Goal: Information Seeking & Learning: Learn about a topic

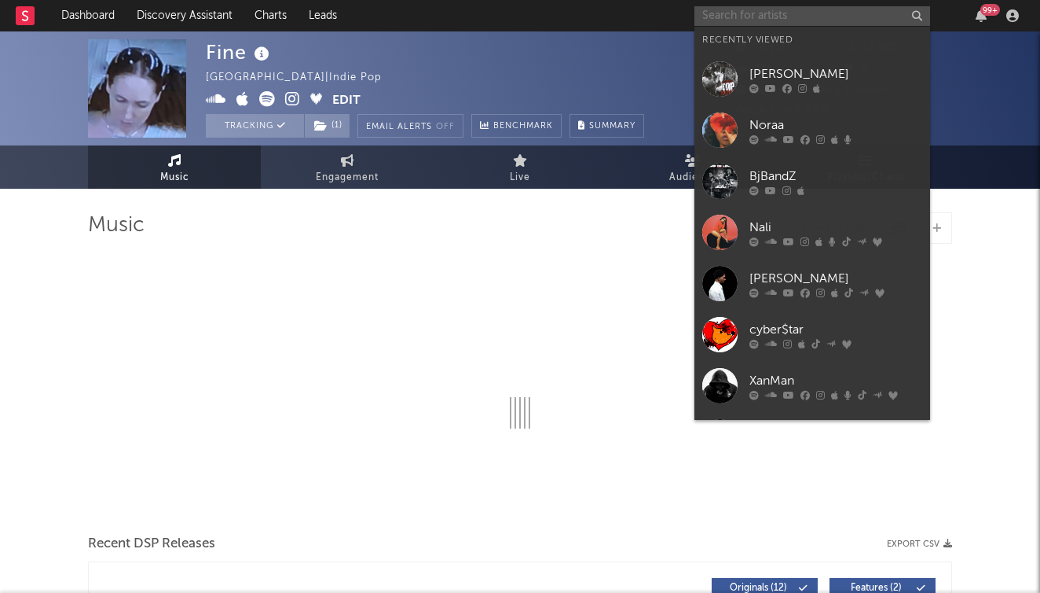
click at [797, 9] on input "text" at bounding box center [813, 16] width 236 height 20
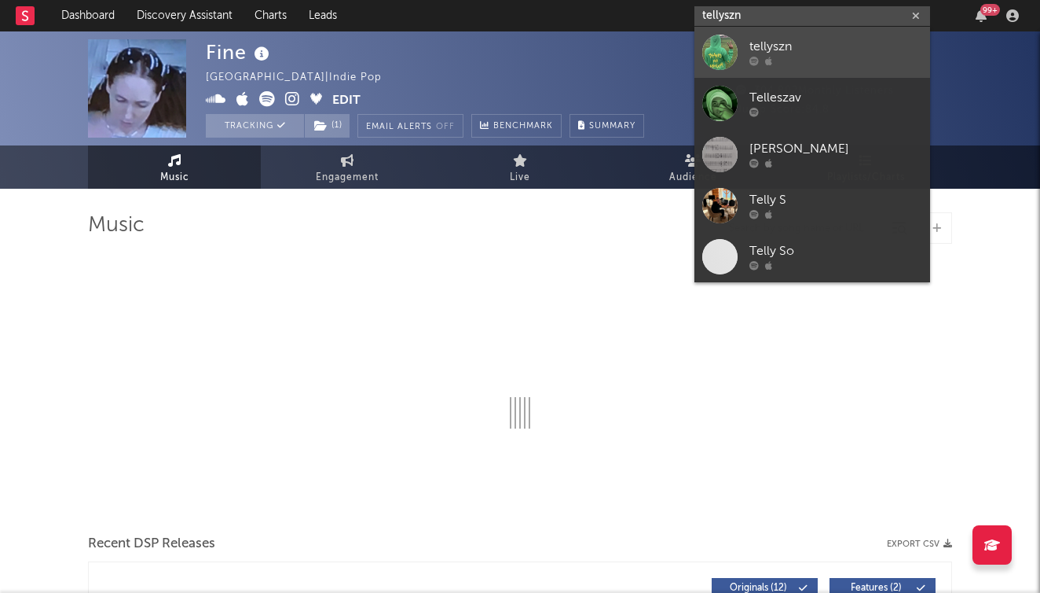
type input "tellyszn"
click at [786, 39] on div "tellyszn" at bounding box center [836, 47] width 173 height 19
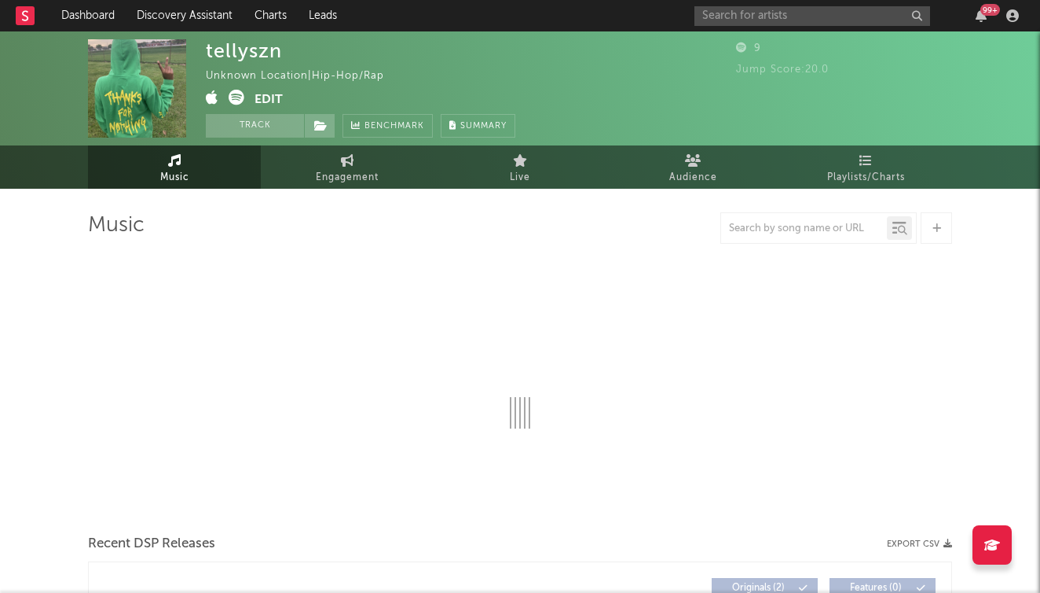
select select "1w"
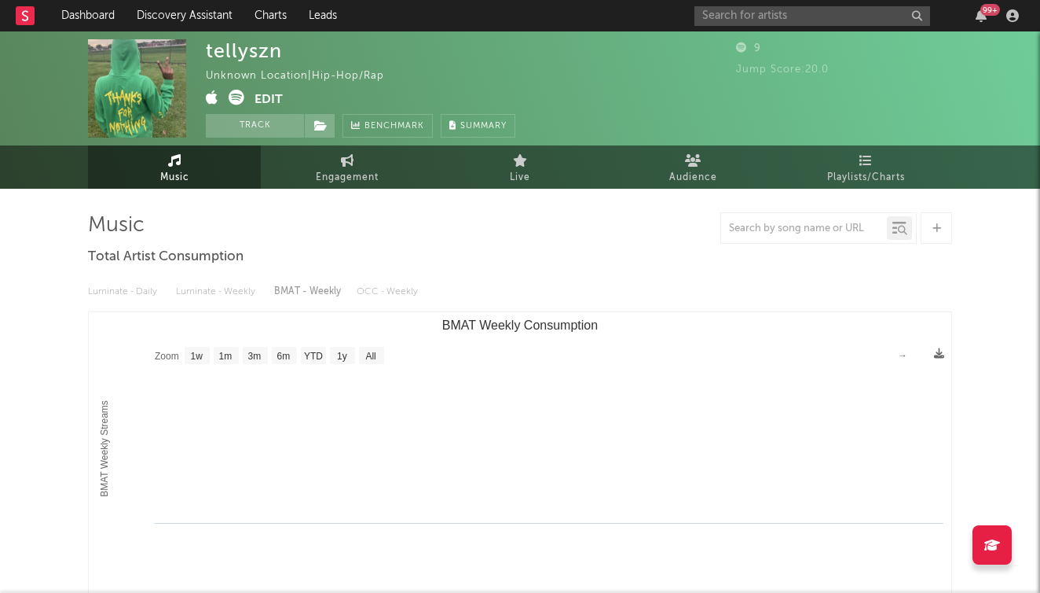
click at [736, 5] on div "99 +" at bounding box center [860, 15] width 330 height 31
click at [735, 9] on input "text" at bounding box center [813, 16] width 236 height 20
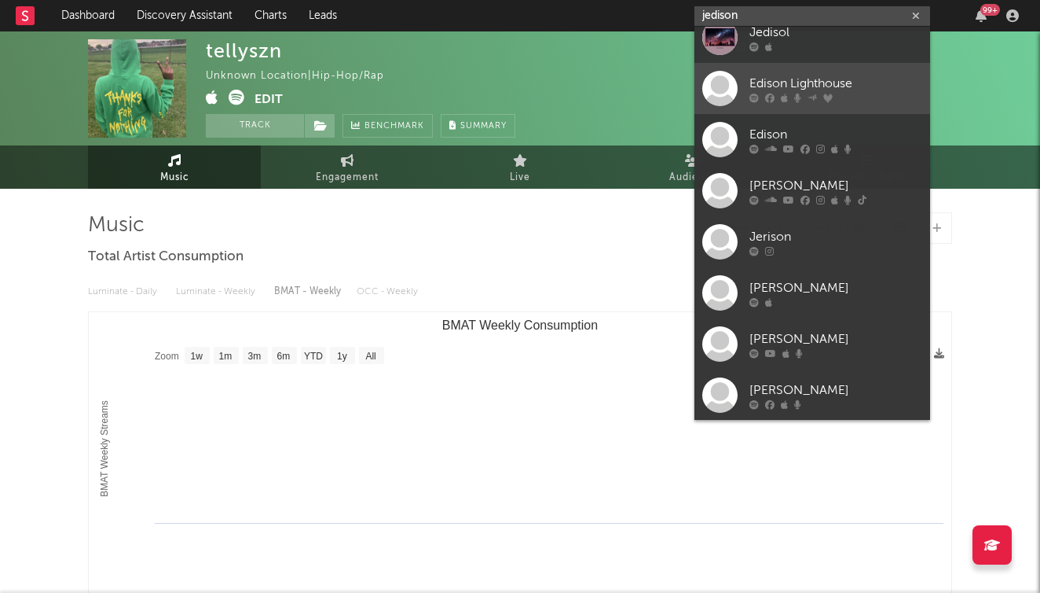
scroll to position [17, 0]
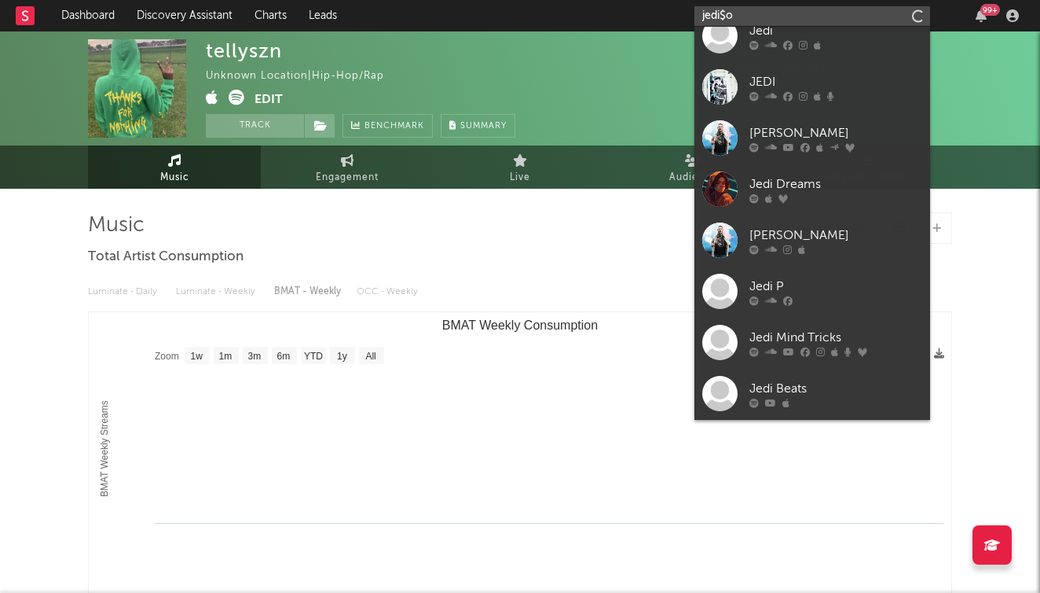
type input "jedi$on"
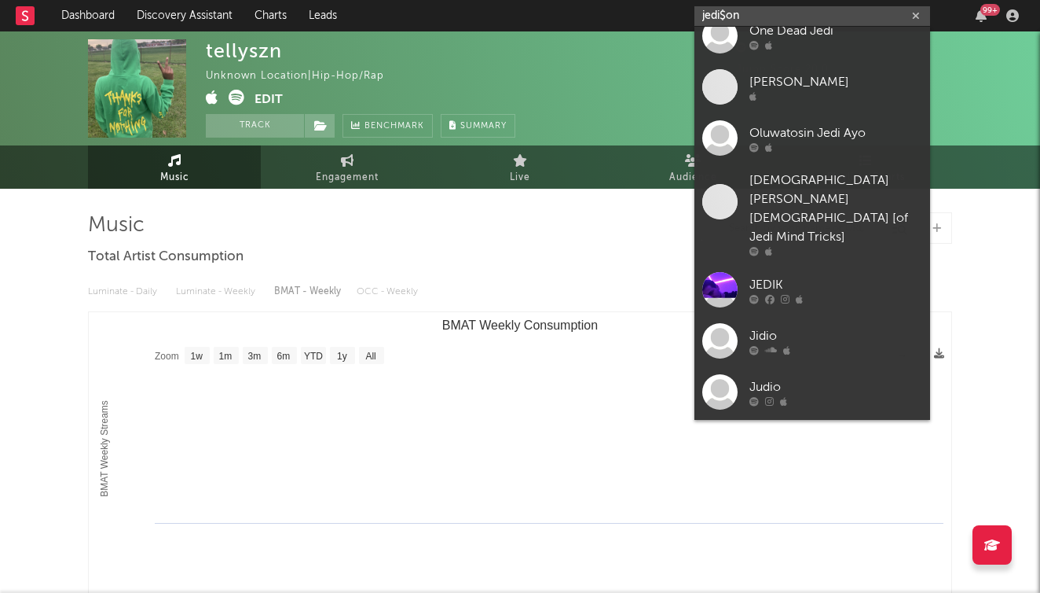
scroll to position [0, 0]
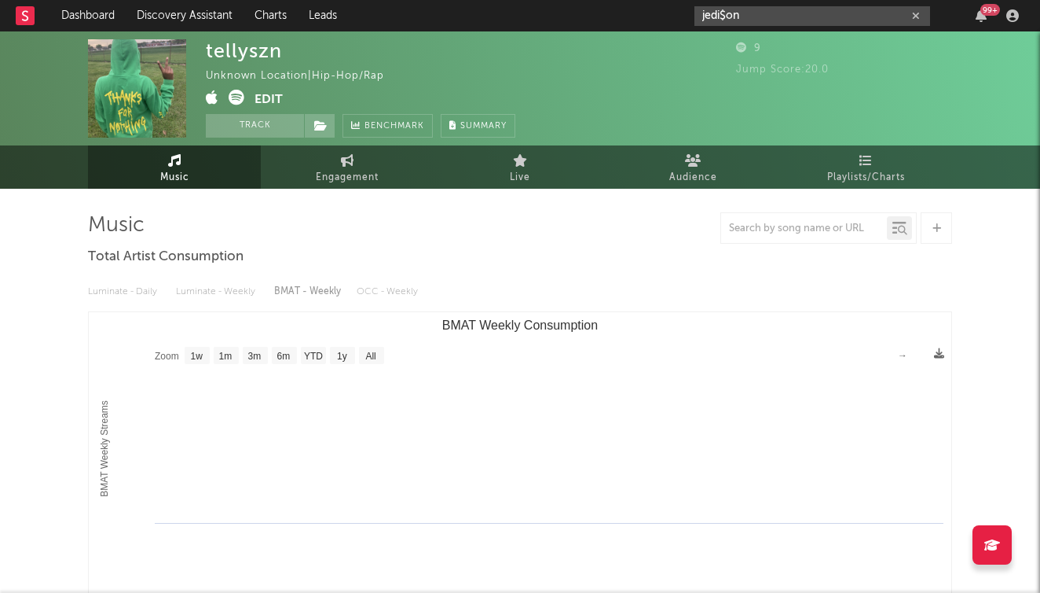
click at [914, 13] on icon "button" at bounding box center [916, 16] width 8 height 10
type input "r"
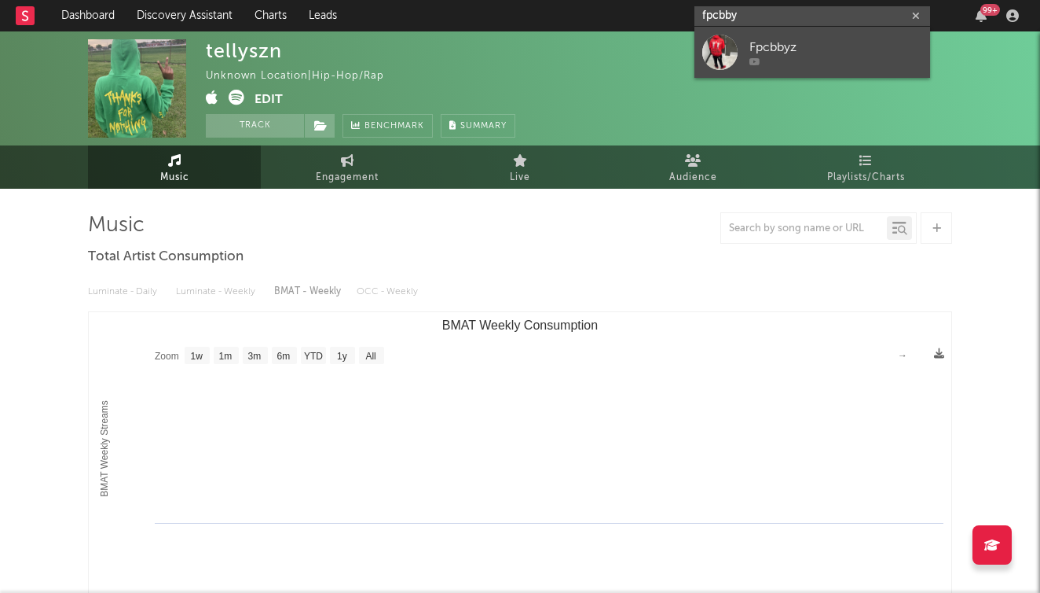
type input "fpcbby"
click at [822, 31] on link "Fpcbbyz" at bounding box center [813, 52] width 236 height 51
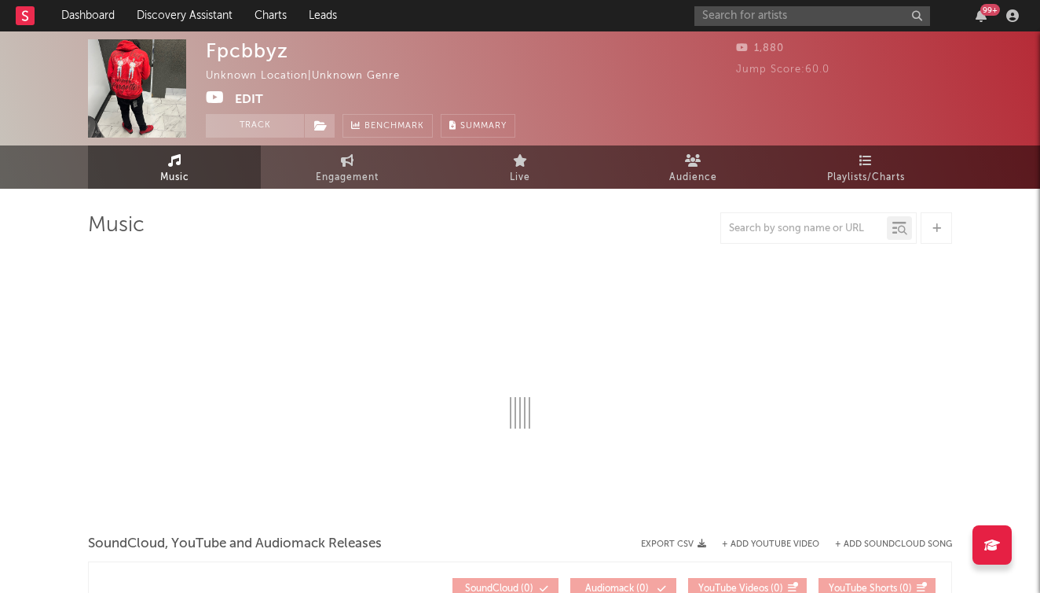
select select "1w"
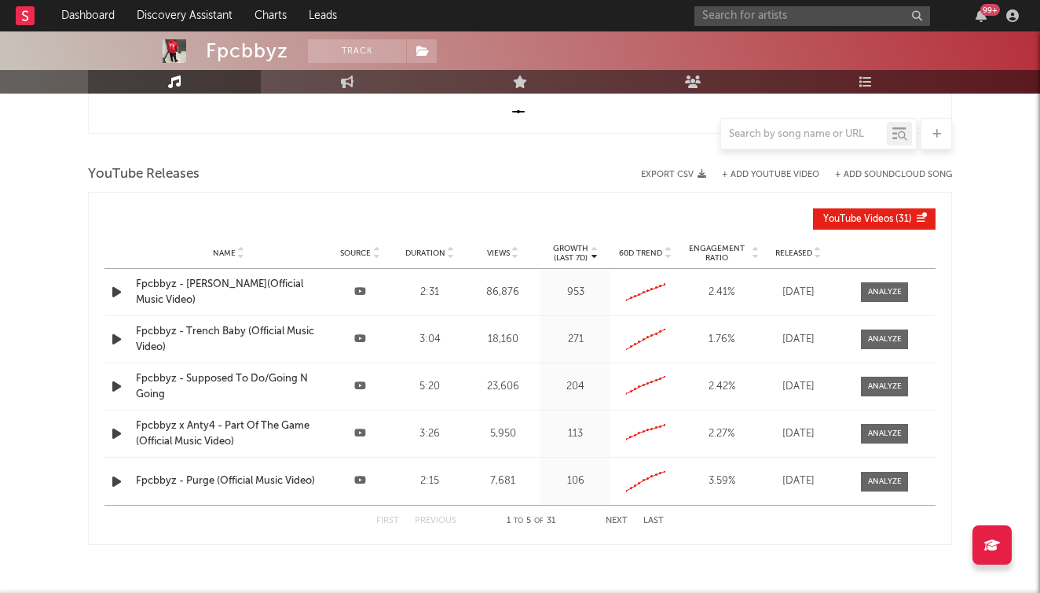
scroll to position [501, 0]
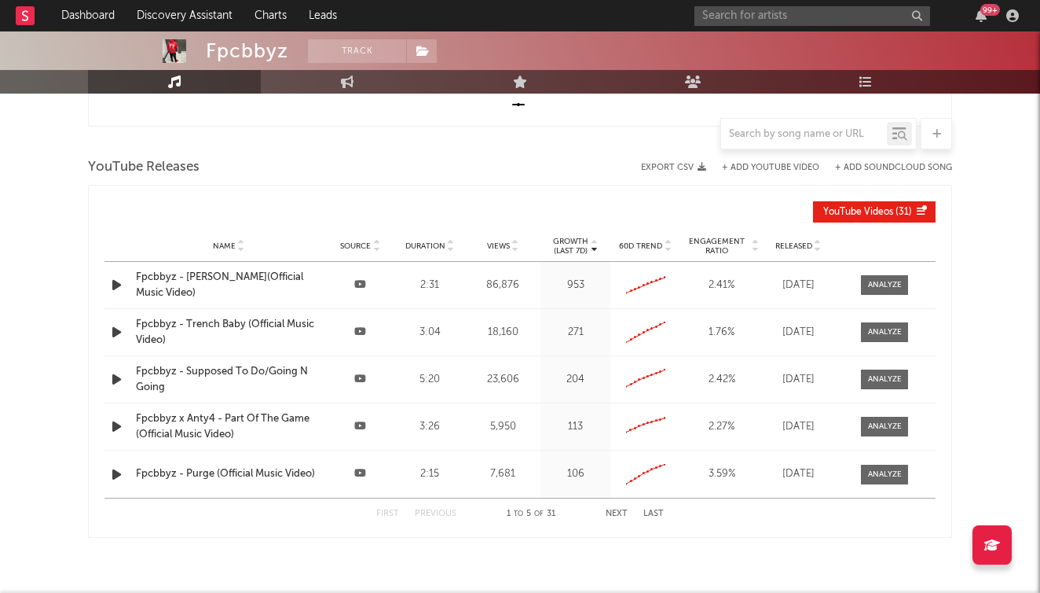
click at [116, 284] on icon "button" at bounding box center [116, 285] width 17 height 20
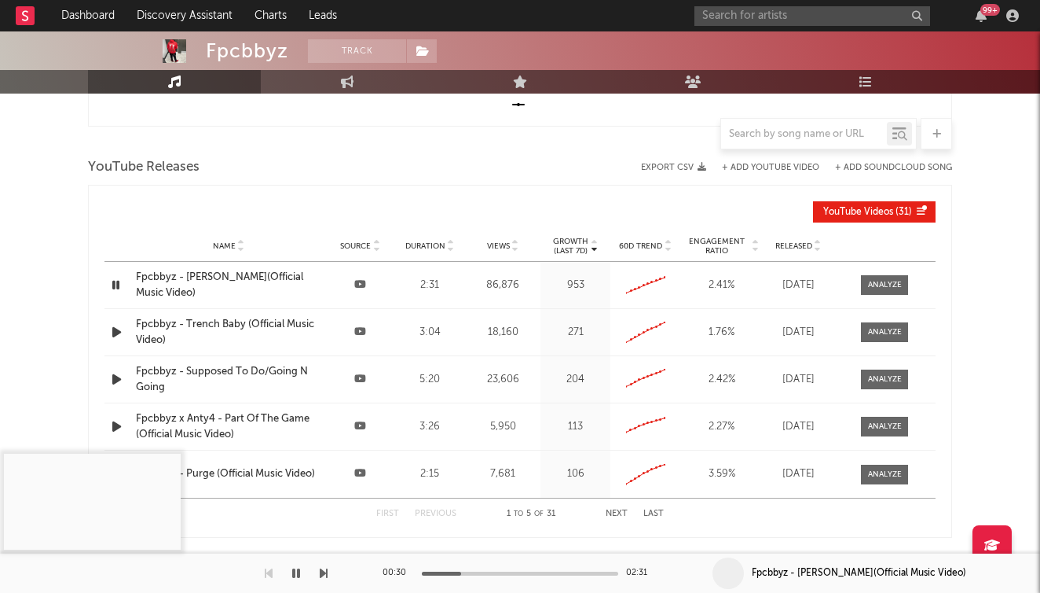
click at [461, 573] on div at bounding box center [520, 573] width 196 height 4
click at [303, 574] on button "button" at bounding box center [296, 572] width 16 height 39
